Goal: Navigation & Orientation: Find specific page/section

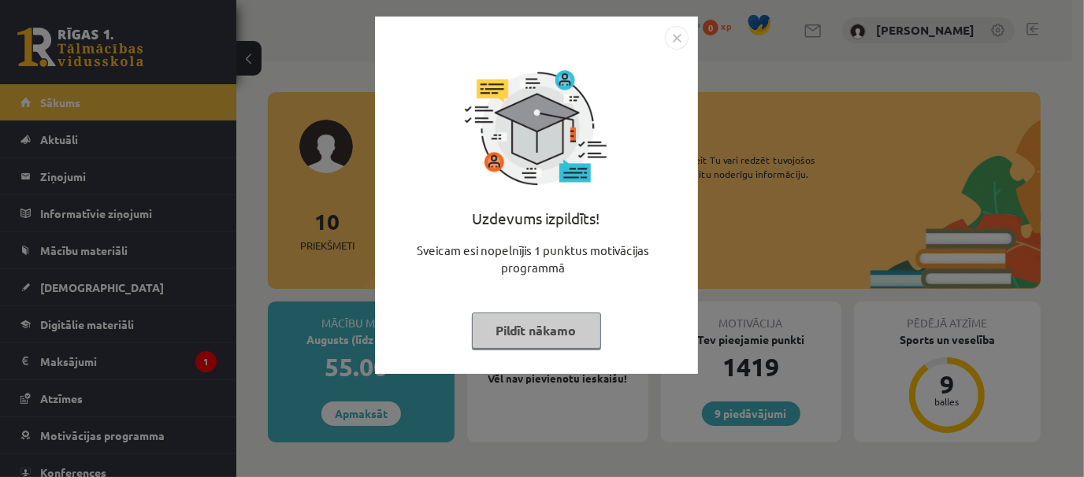
click at [533, 331] on button "Pildīt nākamo" at bounding box center [536, 331] width 129 height 36
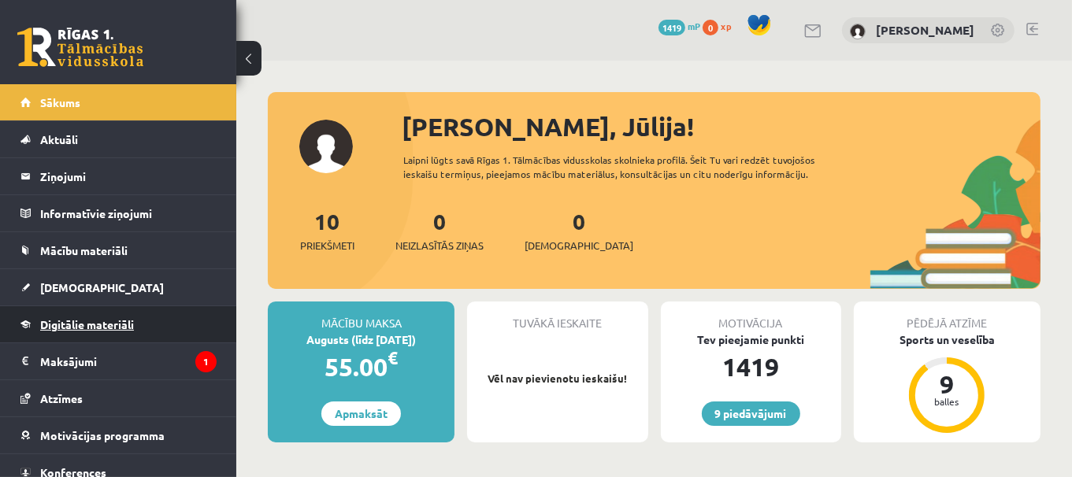
click at [97, 321] on span "Digitālie materiāli" at bounding box center [87, 324] width 94 height 14
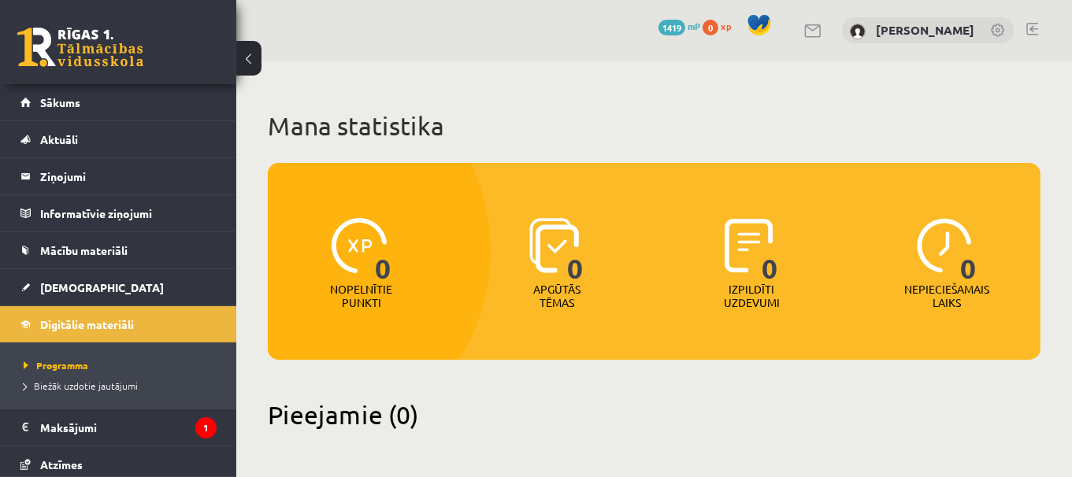
scroll to position [91, 0]
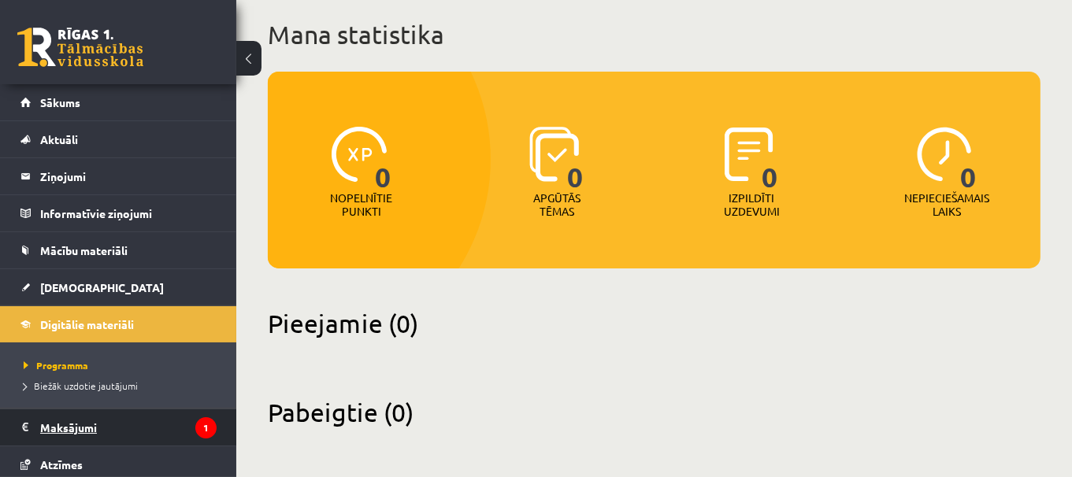
click at [85, 427] on legend "Maksājumi 1" at bounding box center [128, 428] width 176 height 36
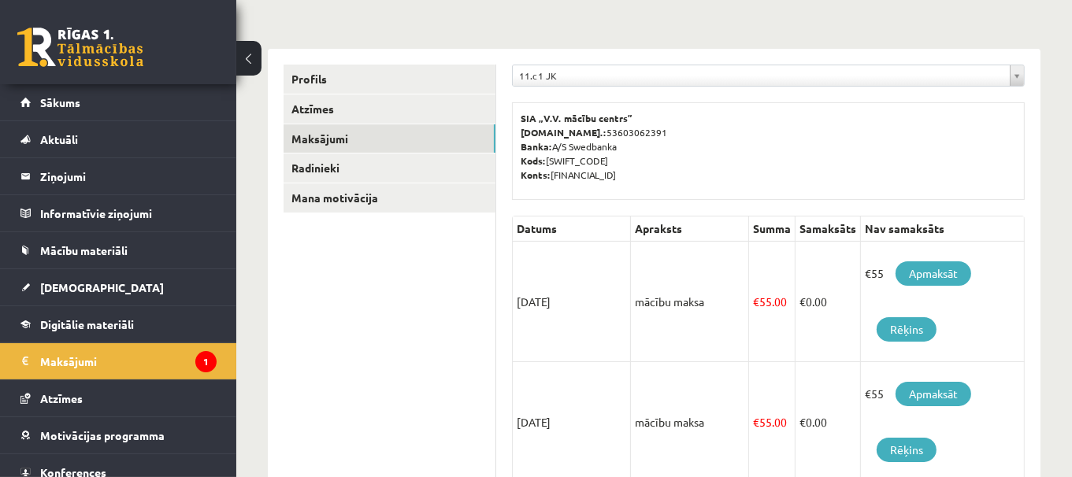
scroll to position [161, 0]
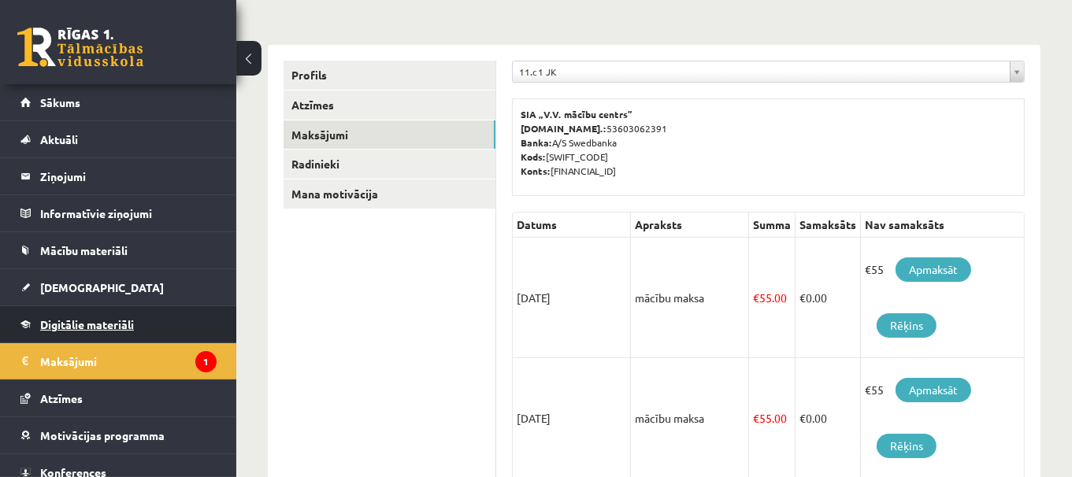
click at [150, 329] on link "Digitālie materiāli" at bounding box center [118, 324] width 196 height 36
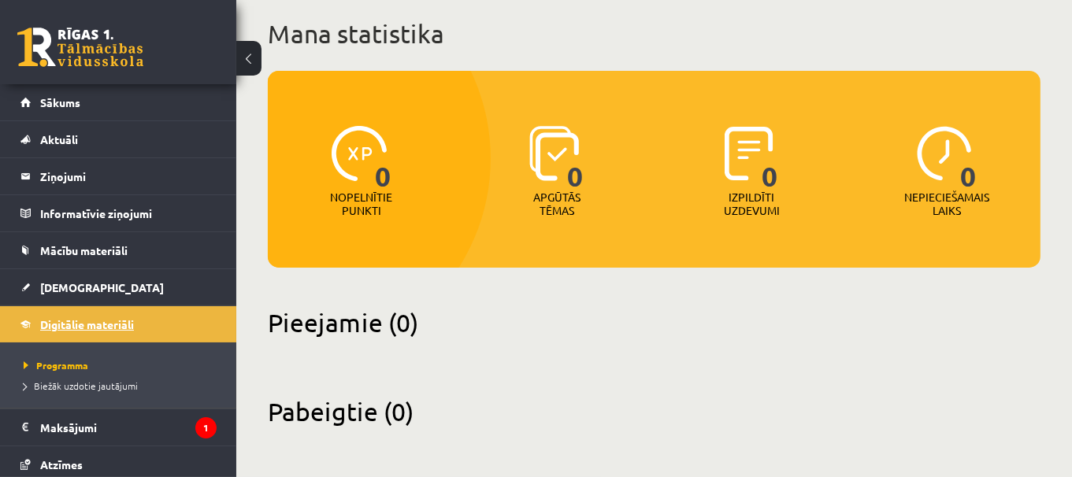
scroll to position [91, 0]
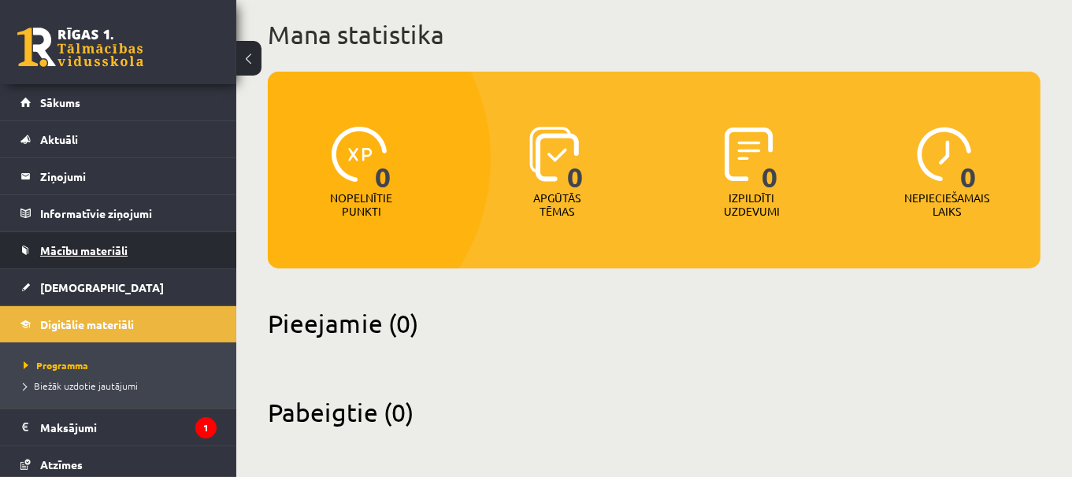
click at [77, 245] on span "Mācību materiāli" at bounding box center [83, 250] width 87 height 14
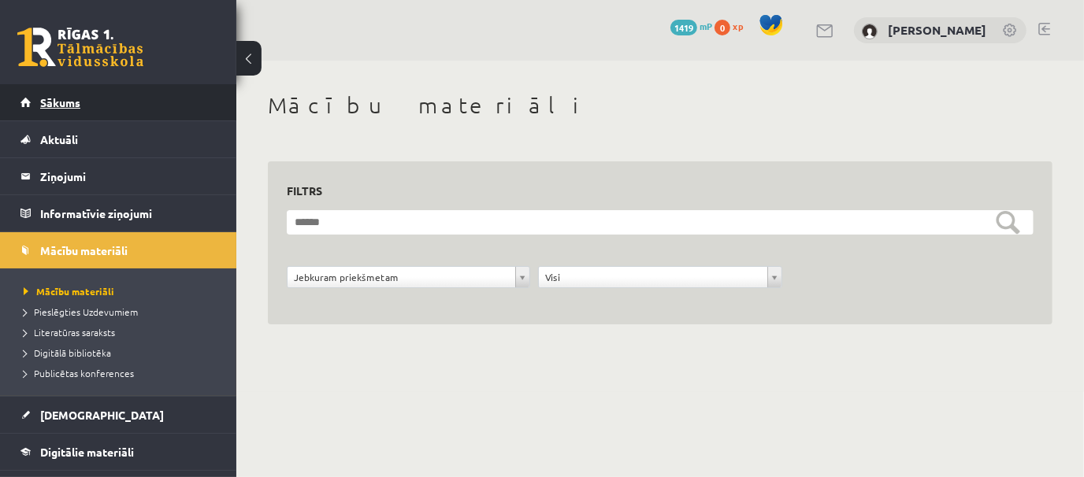
click at [93, 115] on link "Sākums" at bounding box center [118, 102] width 196 height 36
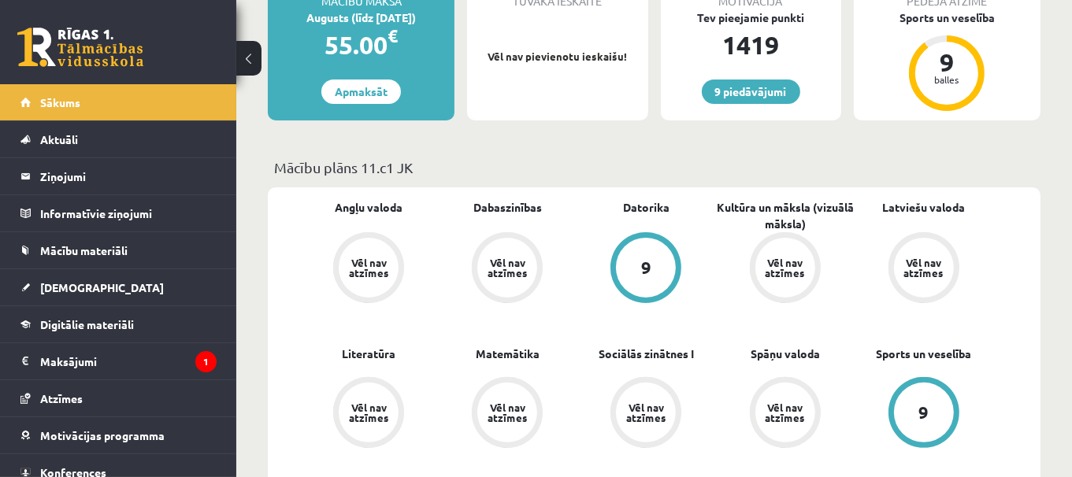
scroll to position [326, 0]
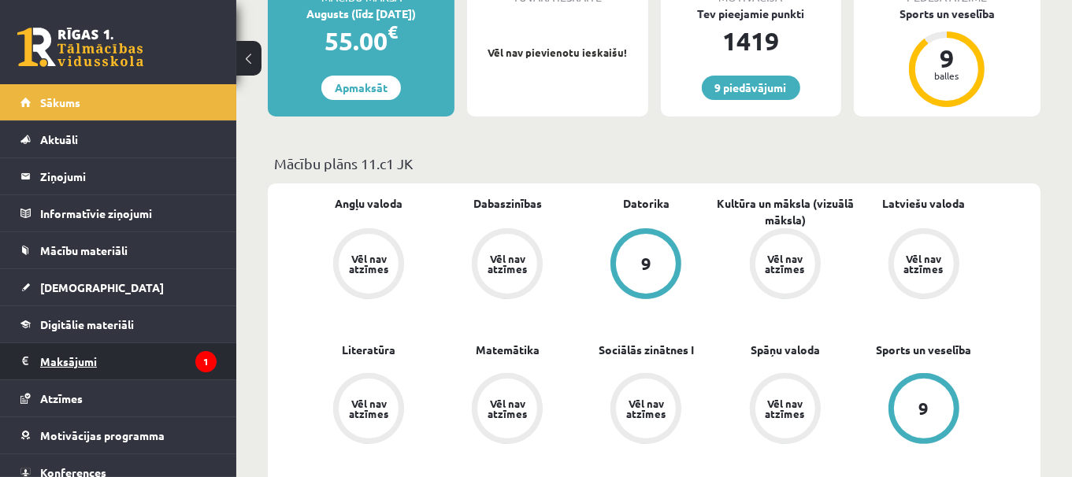
click at [165, 358] on legend "Maksājumi 1" at bounding box center [128, 361] width 176 height 36
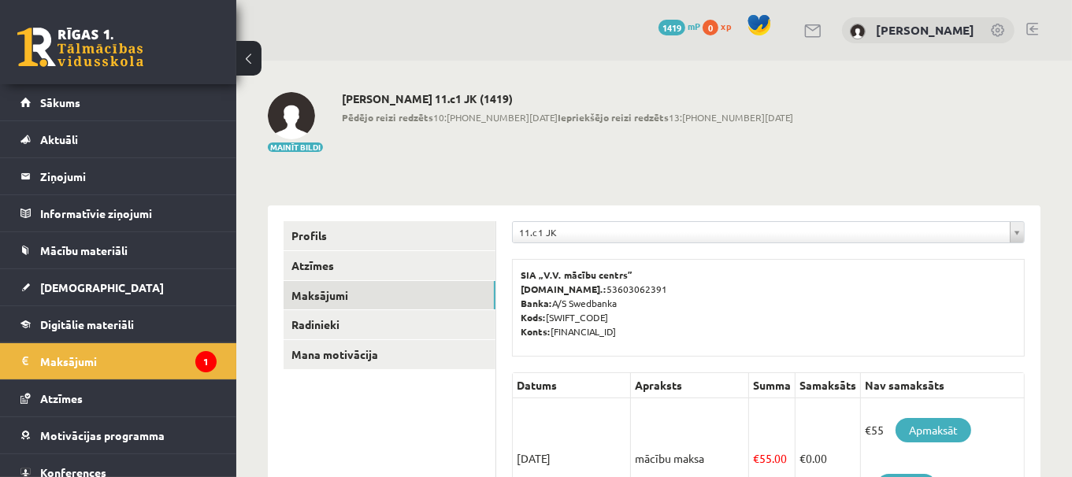
click at [996, 32] on link at bounding box center [999, 32] width 16 height 16
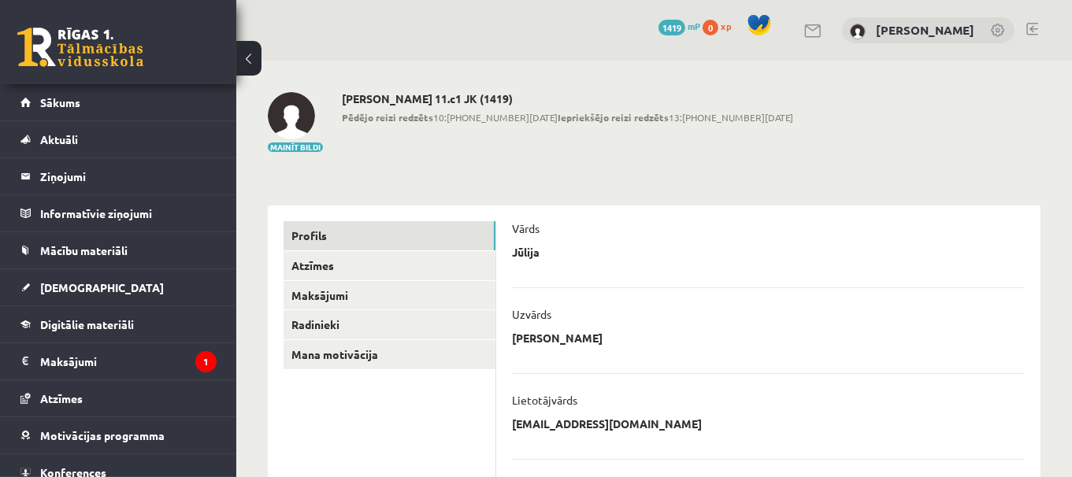
scroll to position [47, 0]
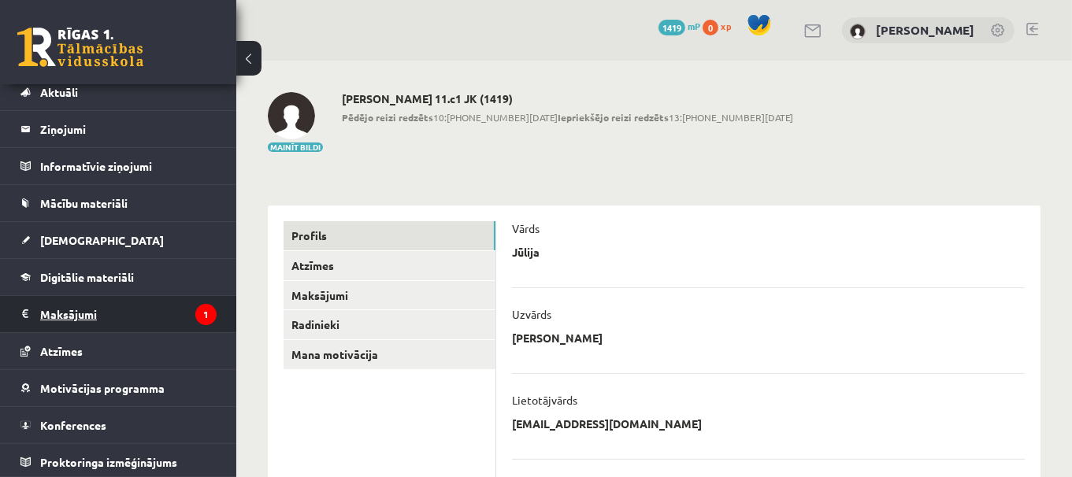
click at [165, 318] on legend "Maksājumi 1" at bounding box center [128, 314] width 176 height 36
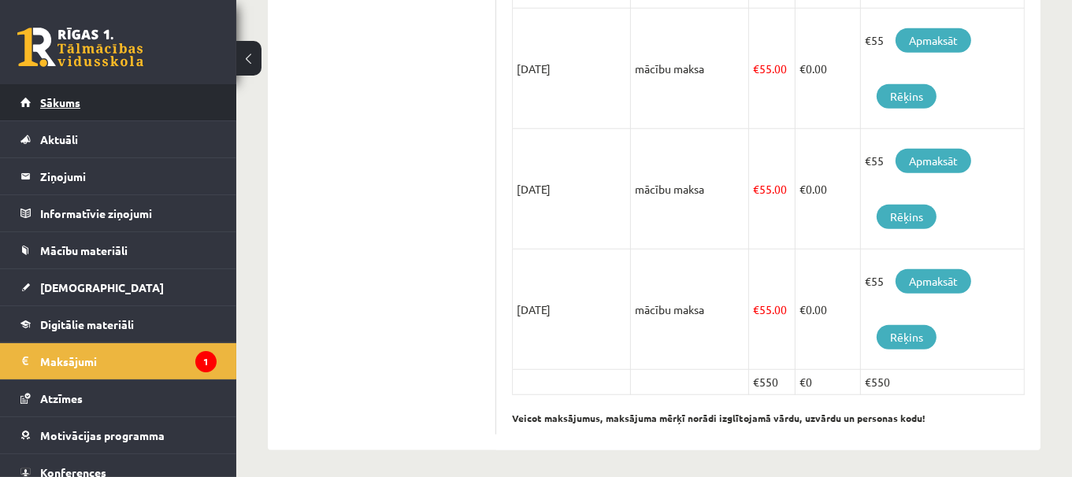
click at [153, 117] on link "Sākums" at bounding box center [118, 102] width 196 height 36
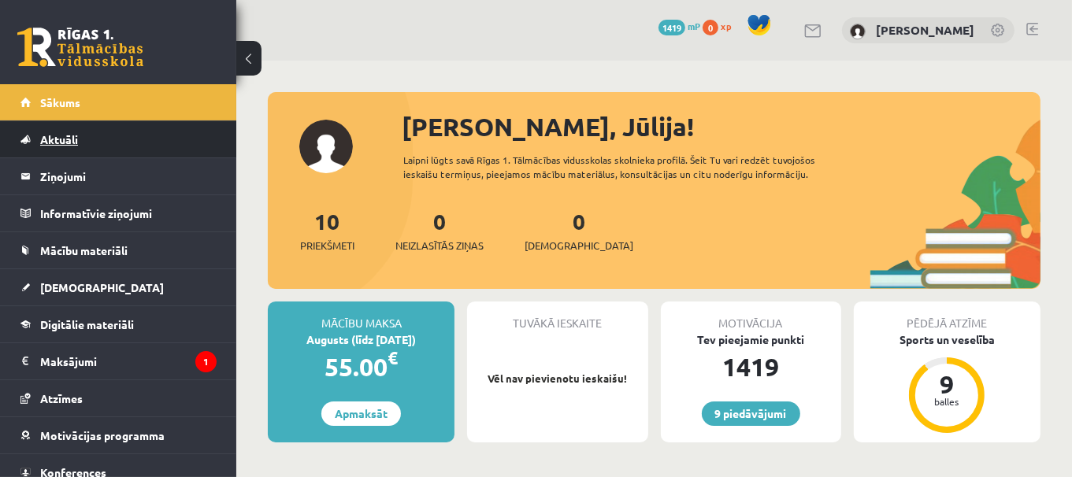
click at [151, 135] on link "Aktuāli" at bounding box center [118, 139] width 196 height 36
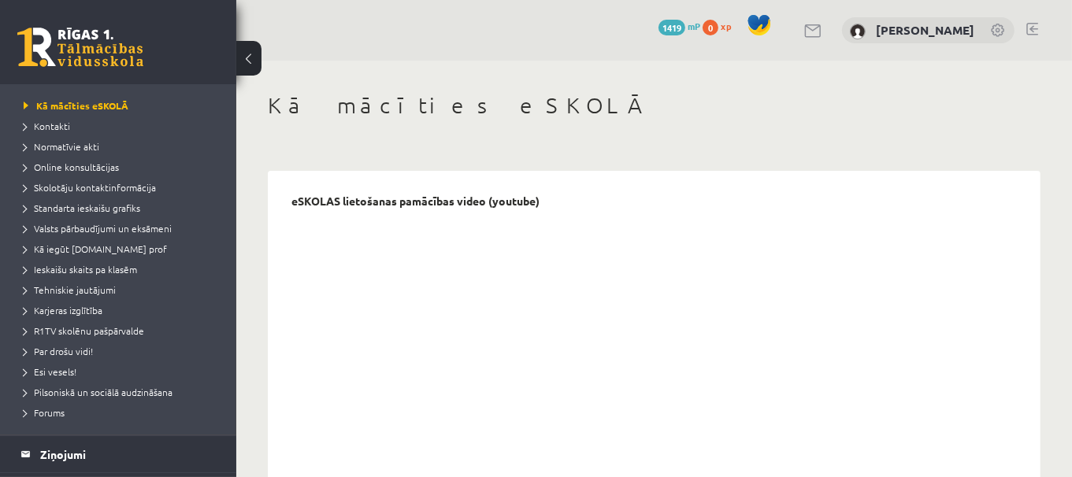
scroll to position [77, 0]
click at [83, 147] on span "Normatīvie akti" at bounding box center [62, 144] width 76 height 13
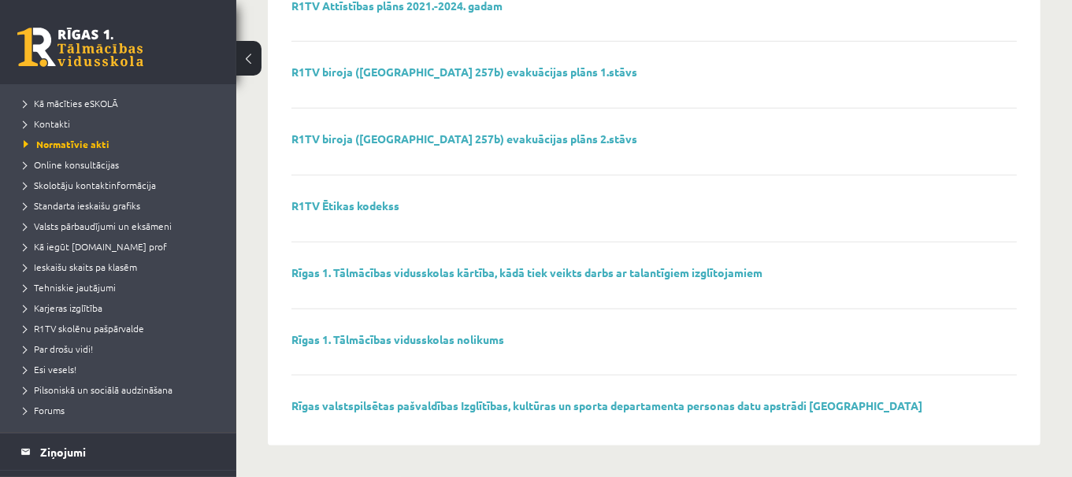
scroll to position [1150, 0]
click at [103, 105] on span "Kā mācīties eSKOLĀ" at bounding box center [71, 103] width 95 height 13
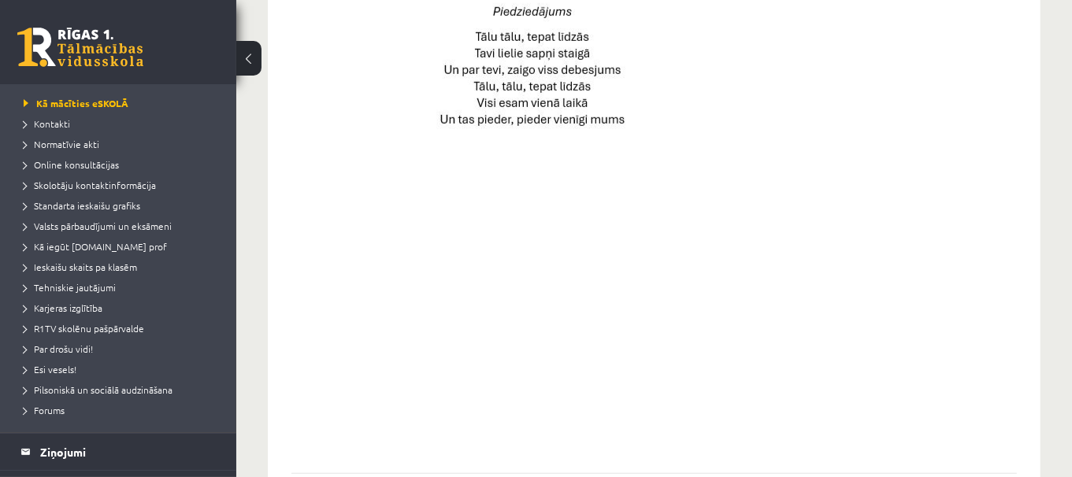
scroll to position [1241, 0]
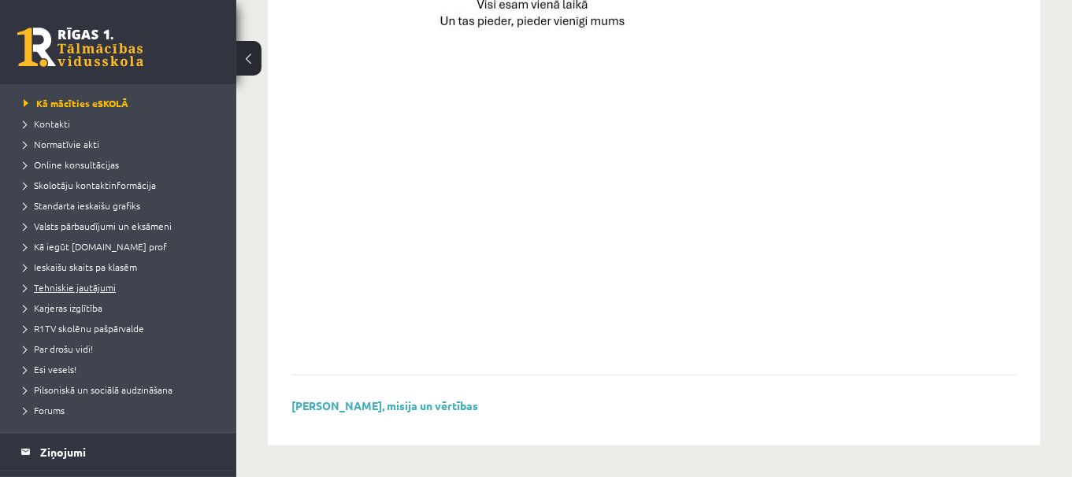
click at [106, 284] on span "Tehniskie jautājumi" at bounding box center [70, 287] width 92 height 13
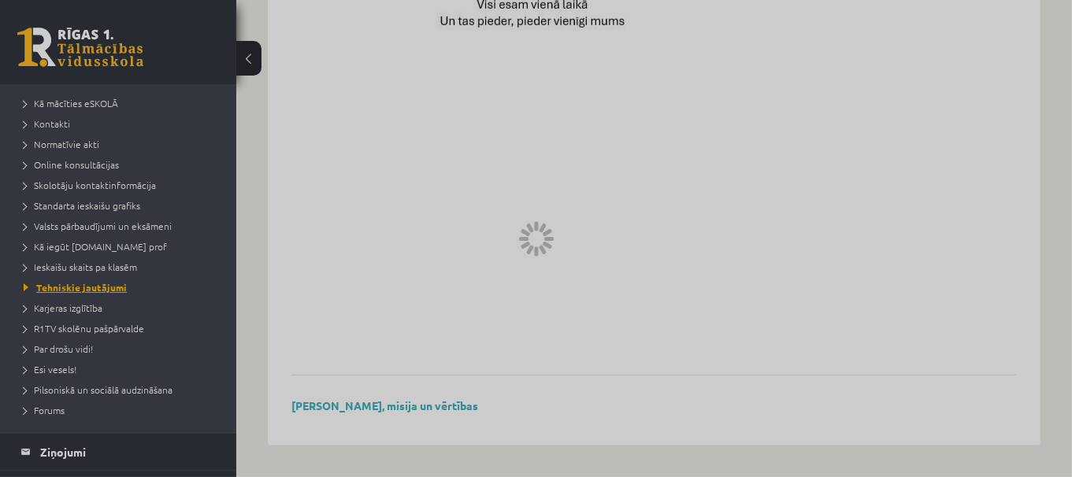
scroll to position [61, 0]
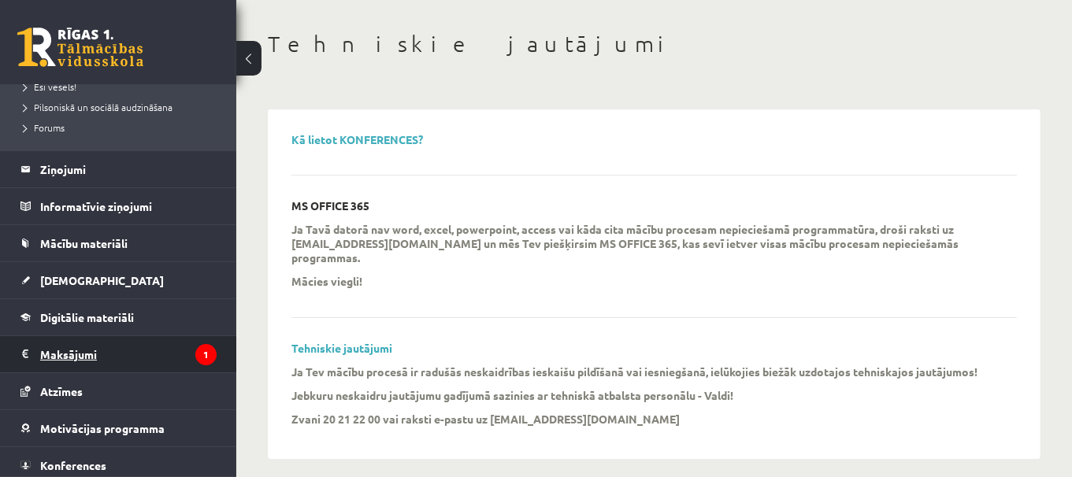
click at [149, 358] on legend "Maksājumi 1" at bounding box center [128, 354] width 176 height 36
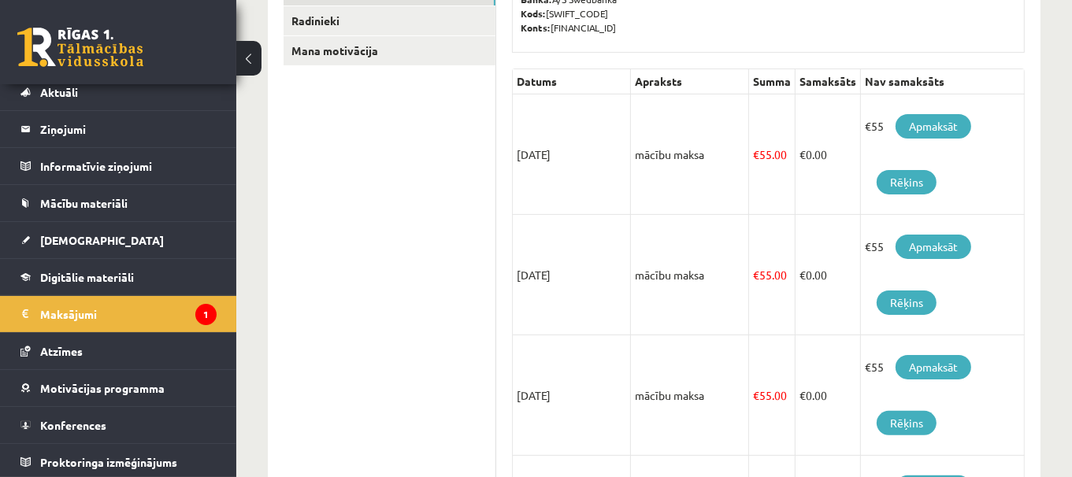
scroll to position [306, 0]
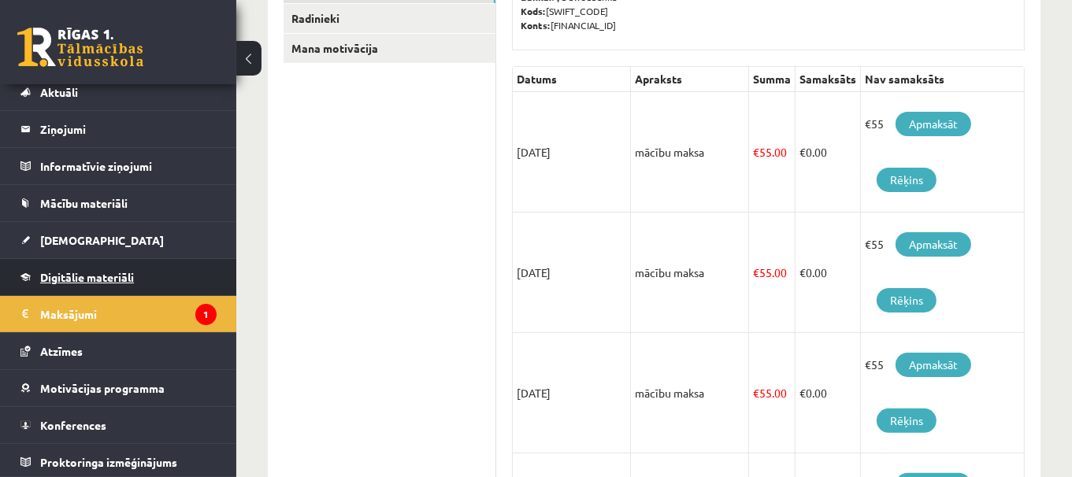
click at [153, 273] on link "Digitālie materiāli" at bounding box center [118, 277] width 196 height 36
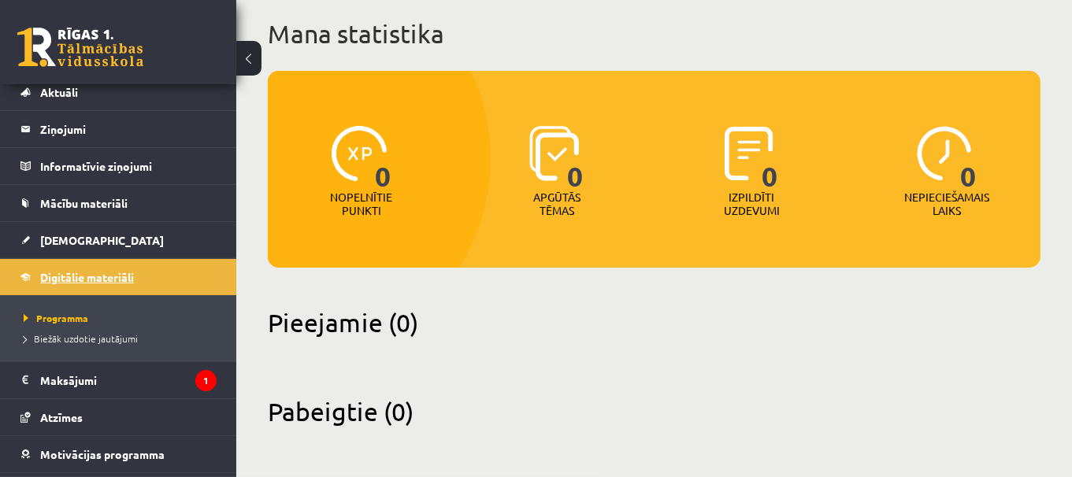
scroll to position [91, 0]
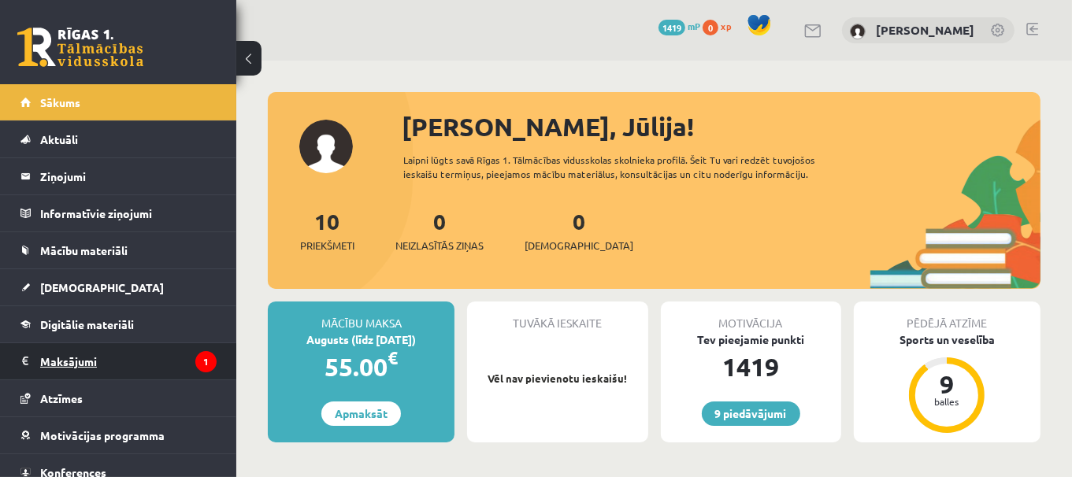
click at [176, 355] on legend "Maksājumi 1" at bounding box center [128, 361] width 176 height 36
